Goal: Task Accomplishment & Management: Manage account settings

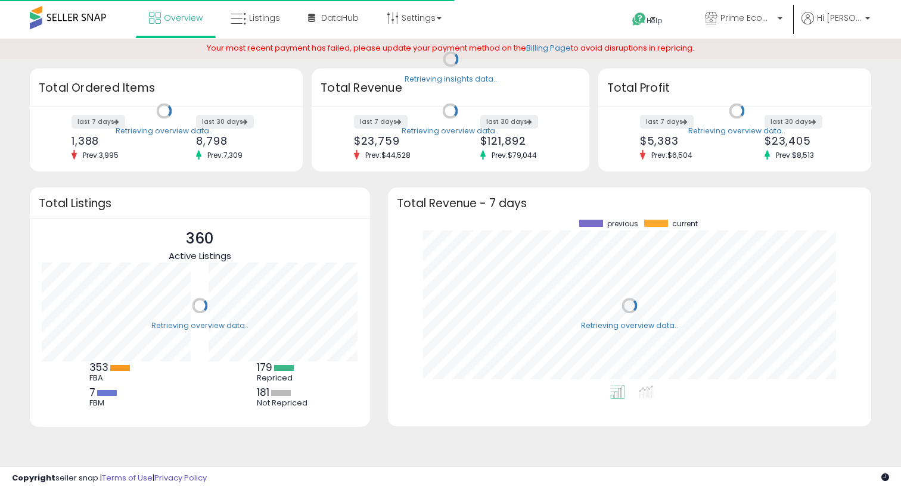
scroll to position [166, 460]
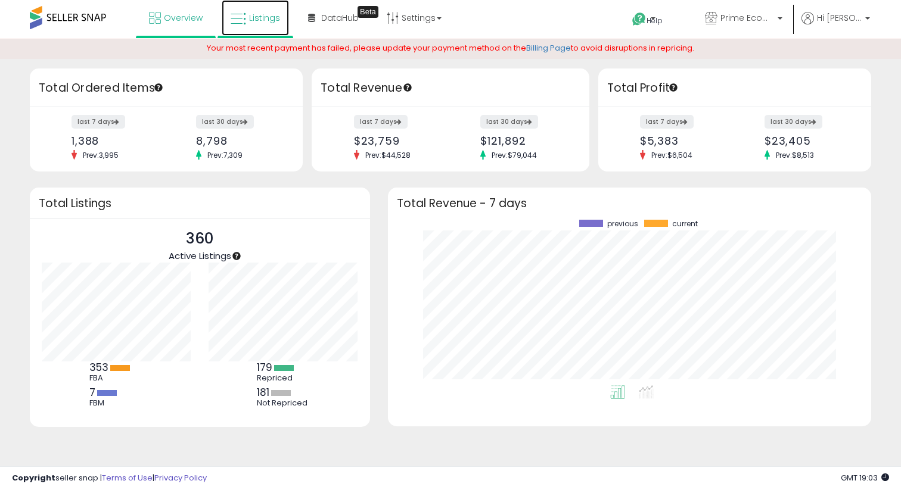
click at [252, 27] on link "Listings" at bounding box center [255, 18] width 67 height 36
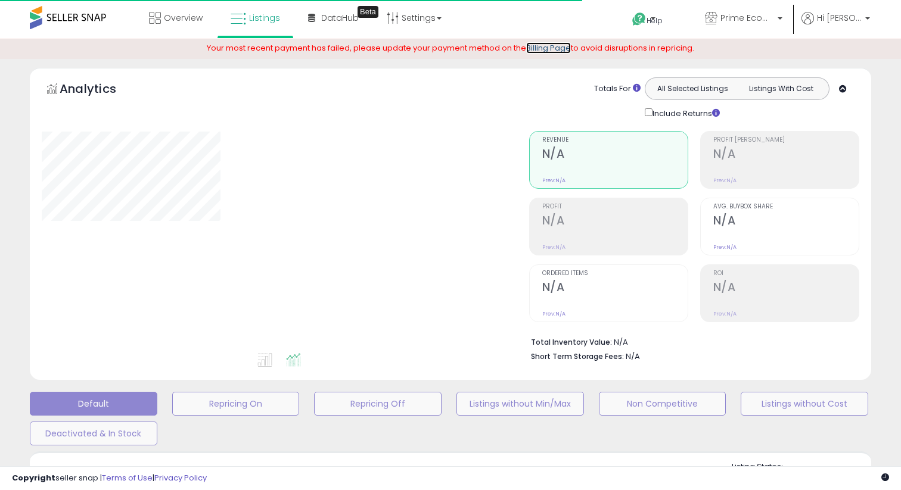
click at [549, 49] on link "Billing Page" at bounding box center [548, 47] width 45 height 11
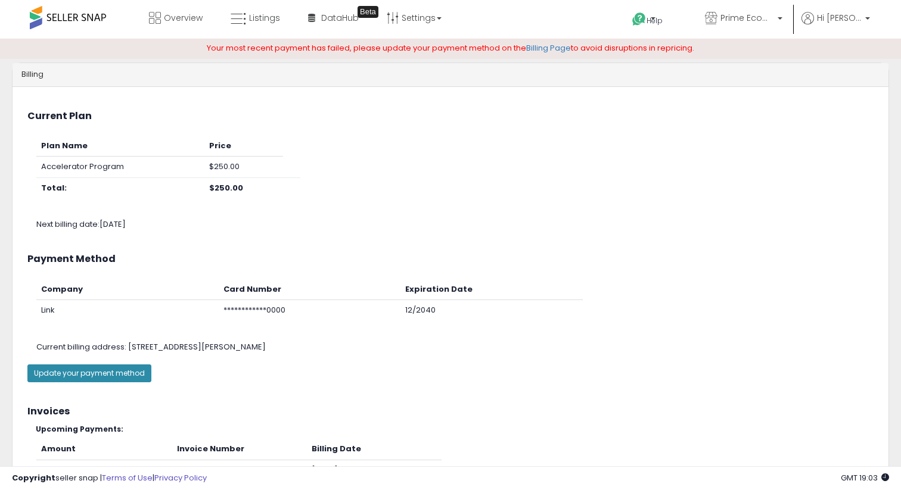
click at [101, 370] on button "Update your payment method" at bounding box center [89, 374] width 124 height 18
click at [178, 18] on span "Overview" at bounding box center [183, 18] width 39 height 12
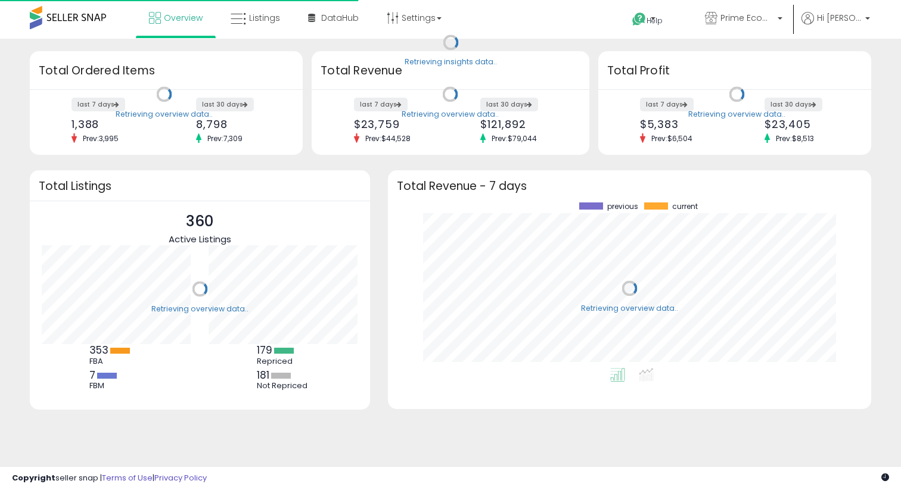
scroll to position [166, 460]
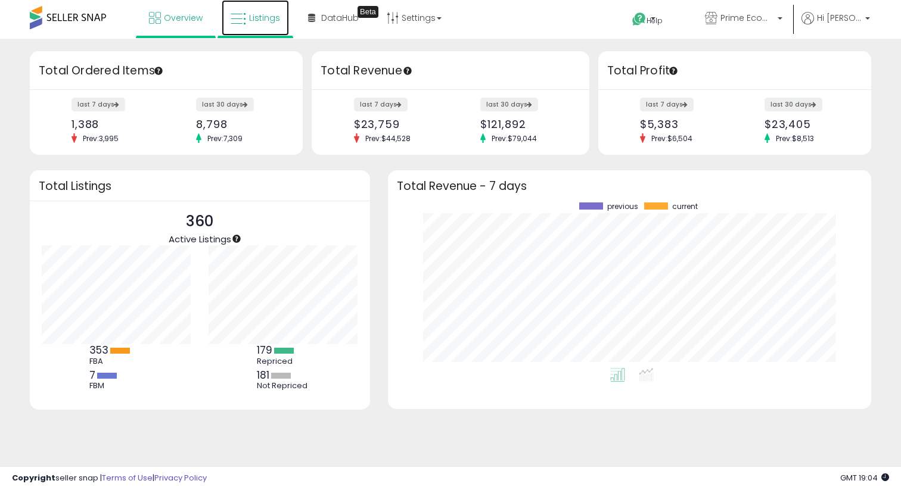
click at [244, 22] on icon at bounding box center [238, 18] width 15 height 15
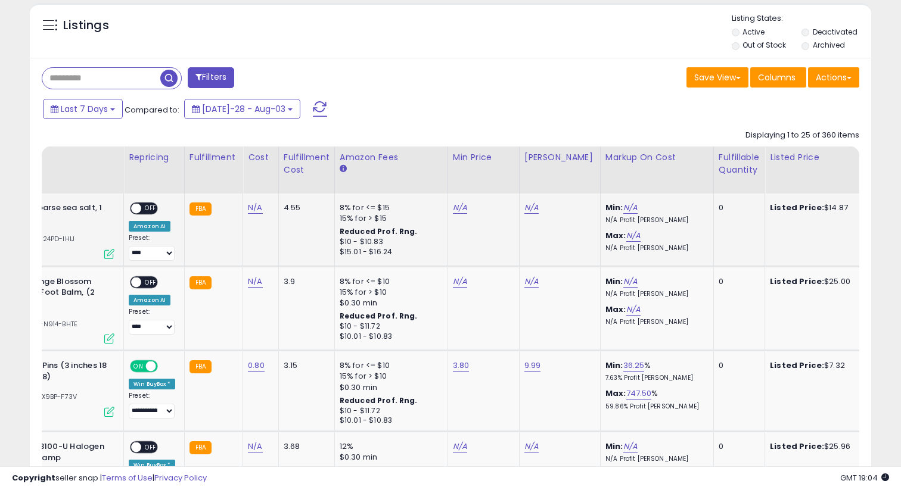
scroll to position [244, 487]
click at [733, 173] on div "Fulfillable Quantity" at bounding box center [739, 163] width 41 height 25
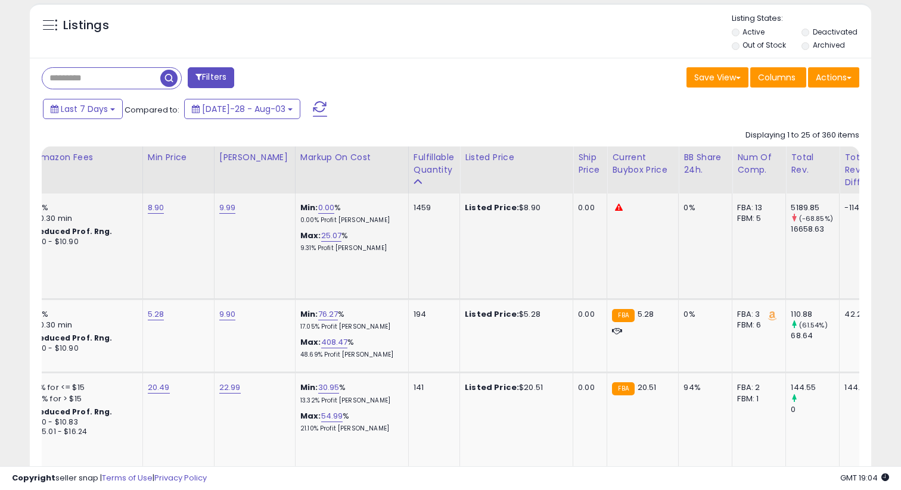
scroll to position [0, 0]
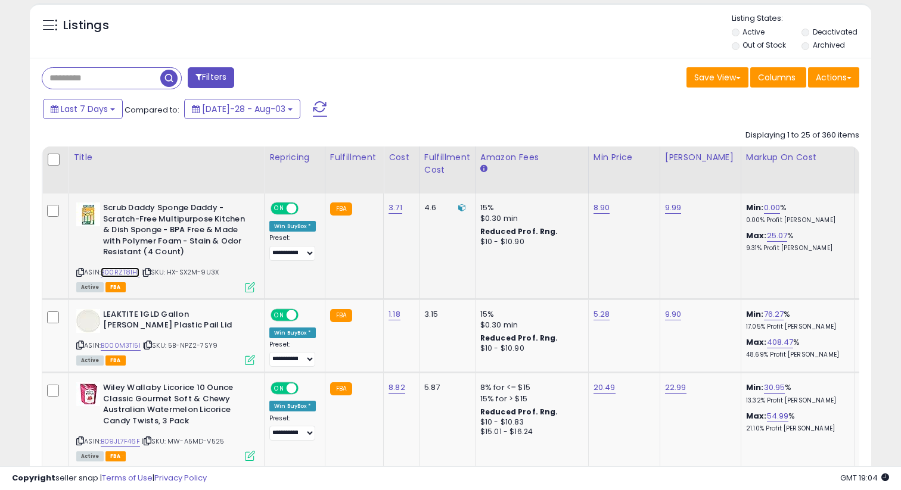
click at [119, 272] on link "B00RZT81HI" at bounding box center [120, 273] width 39 height 10
